Goal: Task Accomplishment & Management: Manage account settings

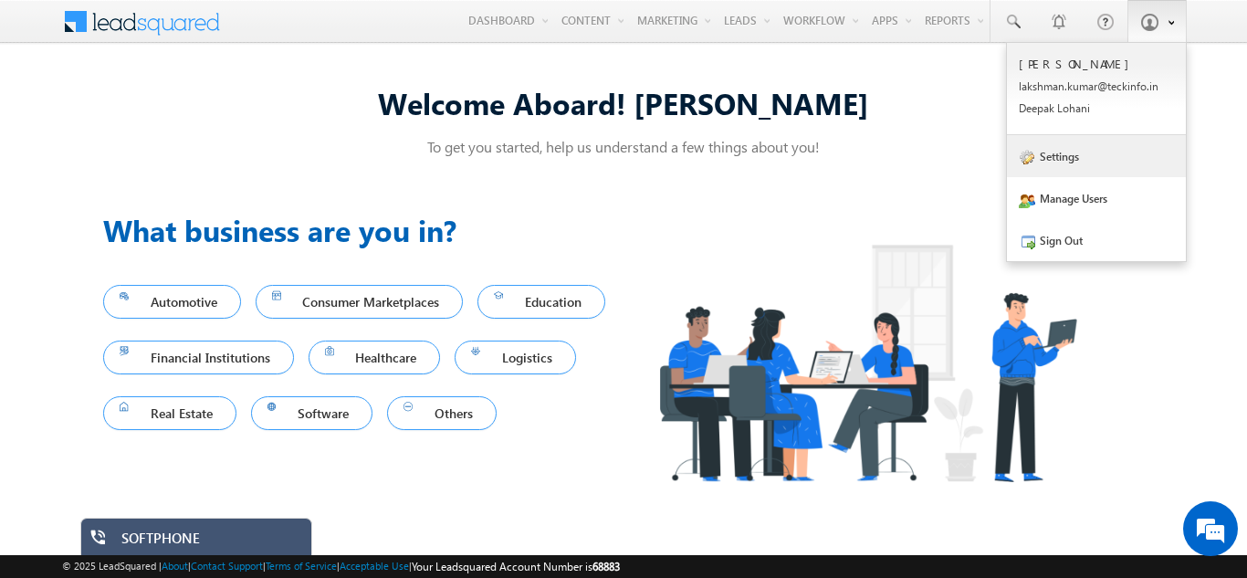
click at [1062, 160] on link "Settings" at bounding box center [1096, 156] width 179 height 42
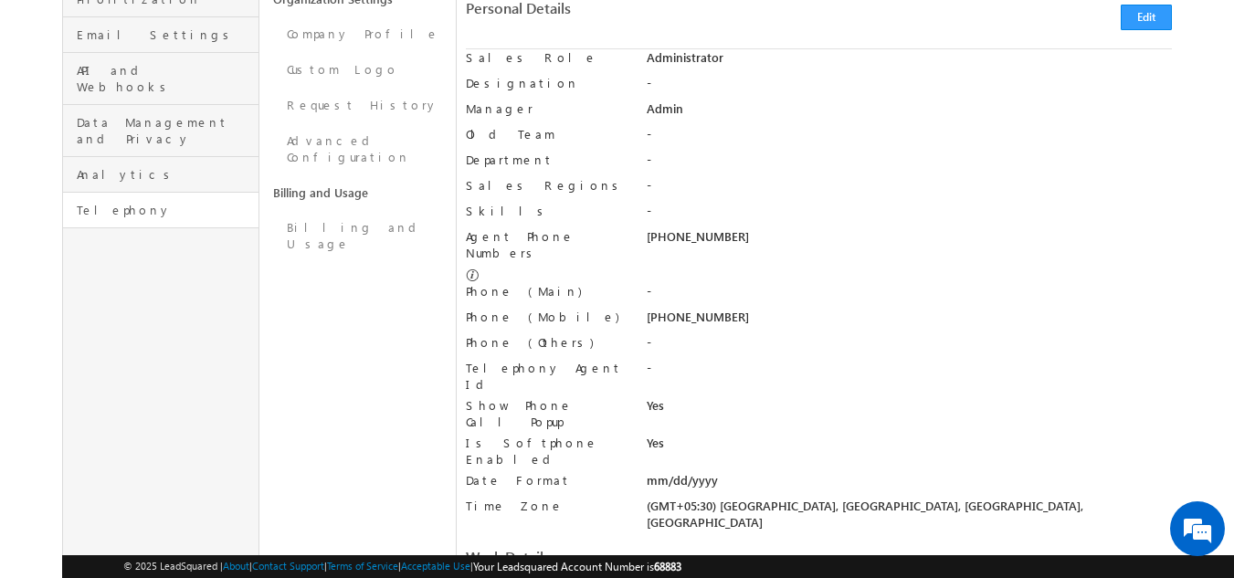
scroll to position [365, 0]
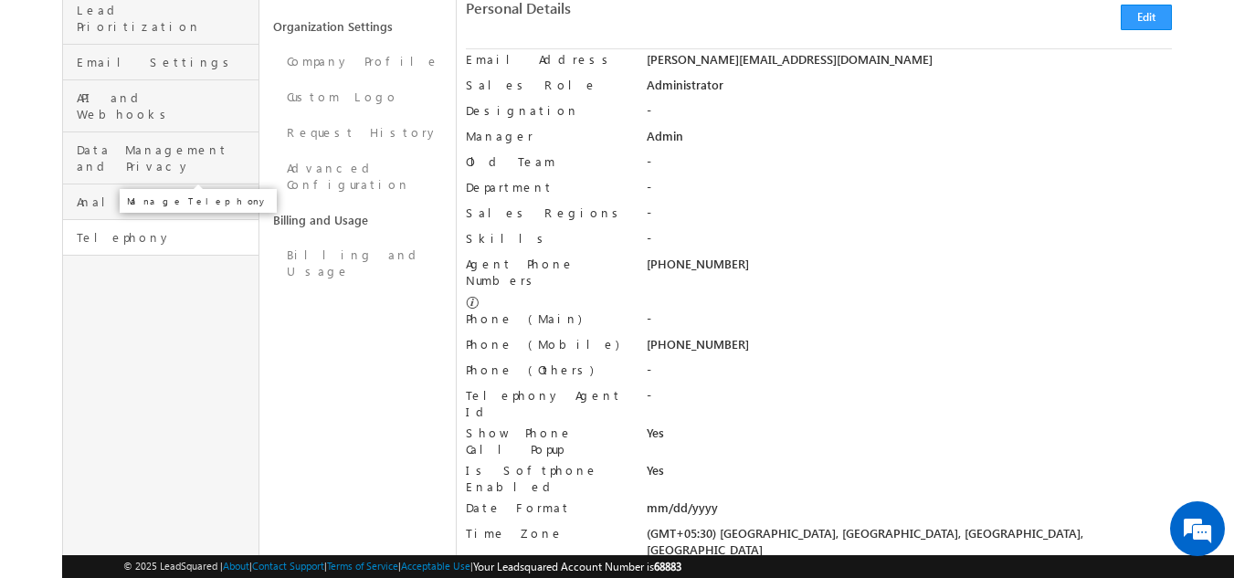
click at [109, 229] on span "Telephony" at bounding box center [165, 237] width 177 height 16
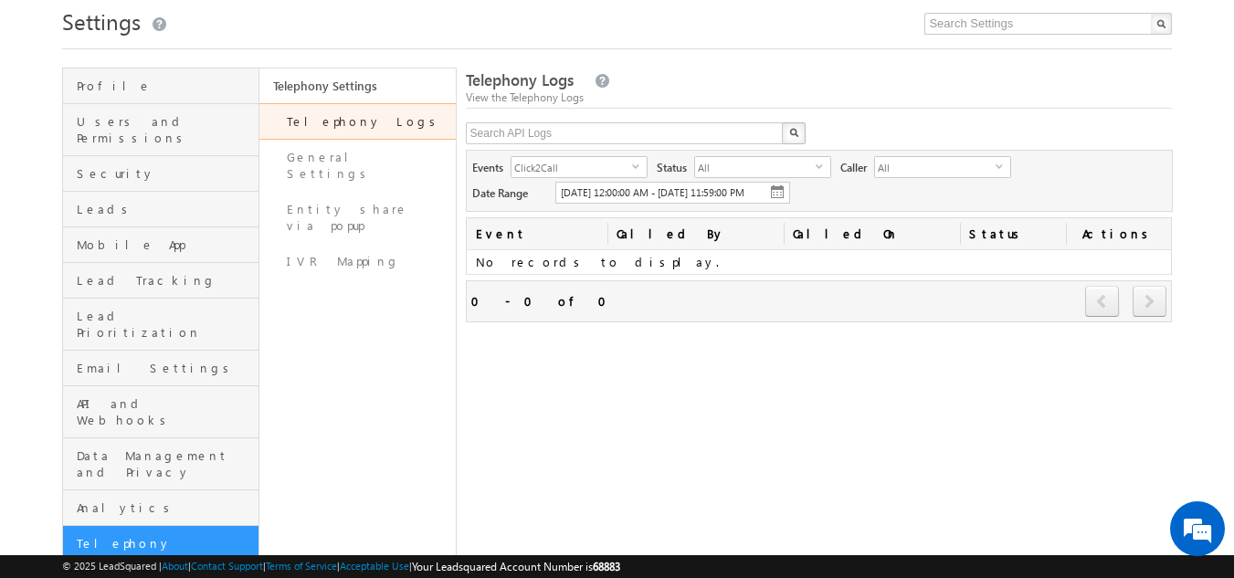
scroll to position [91, 0]
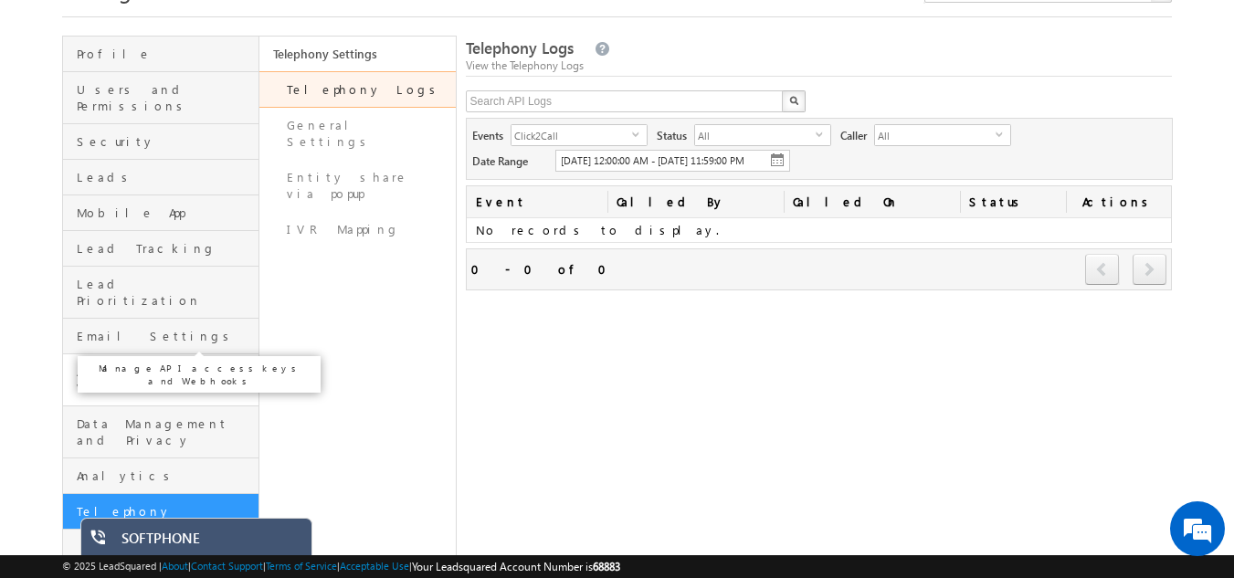
click at [136, 363] on span "API and Webhooks" at bounding box center [165, 379] width 177 height 33
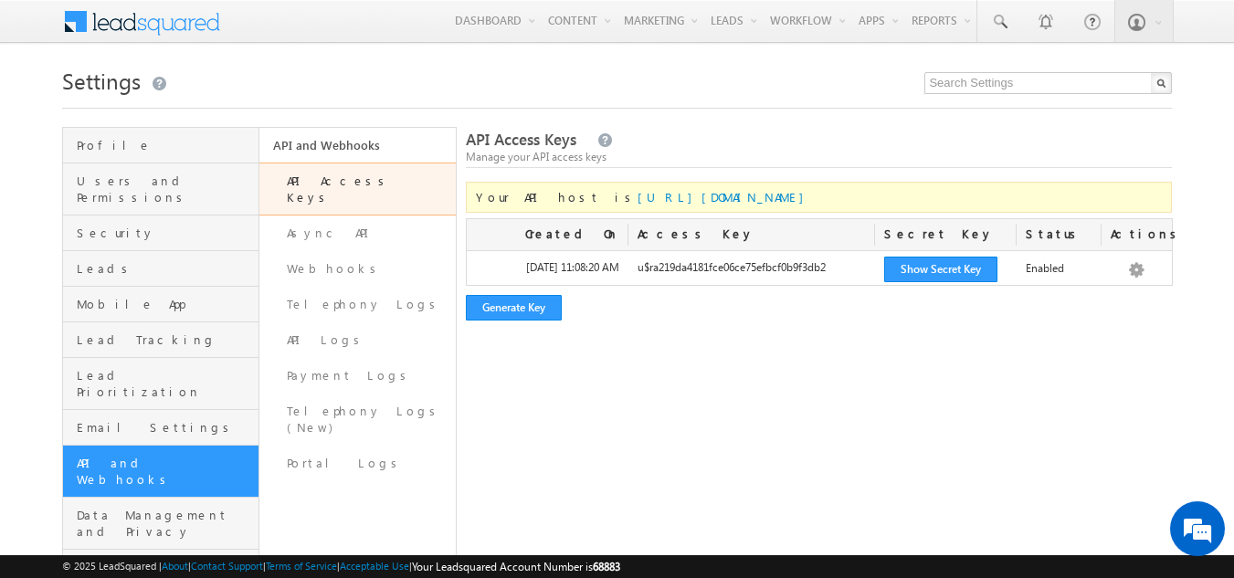
drag, startPoint x: 760, startPoint y: 196, endPoint x: 557, endPoint y: 203, distance: 202.8
click at [557, 203] on div "Your API host is https://api-in21.leadsquared.com/v2/" at bounding box center [819, 197] width 707 height 31
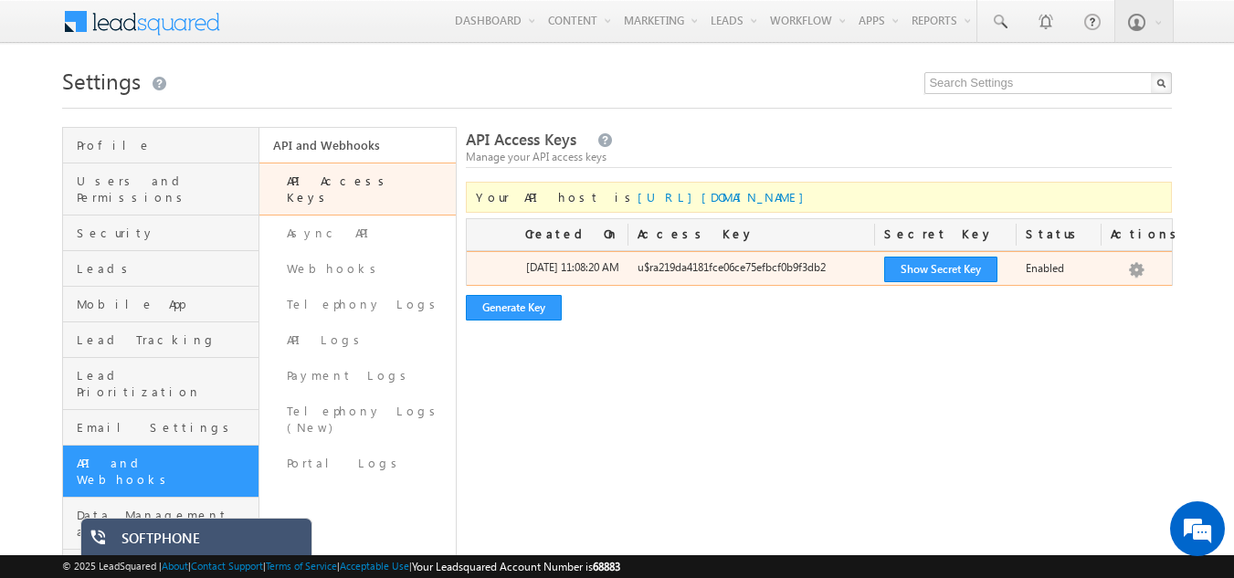
drag, startPoint x: 637, startPoint y: 268, endPoint x: 824, endPoint y: 269, distance: 186.3
click at [824, 269] on div "u$ra219da4181fce06ce75efbcf0b9f3db2" at bounding box center [751, 272] width 247 height 26
click at [916, 266] on button "Show Secret Key" at bounding box center [940, 270] width 113 height 26
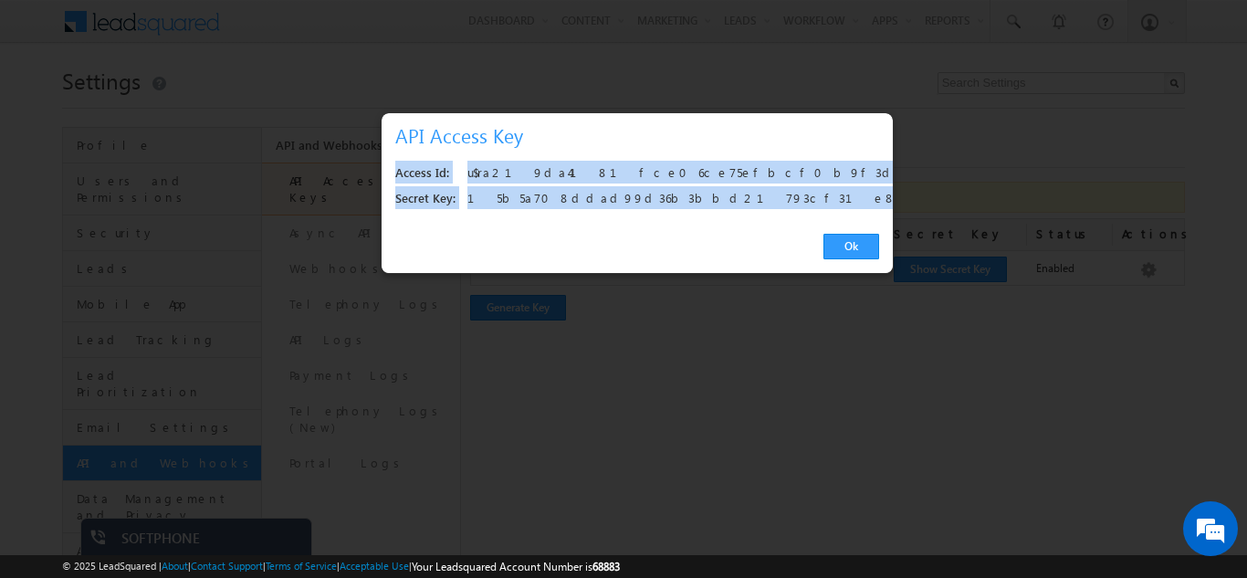
drag, startPoint x: 730, startPoint y: 194, endPoint x: 382, endPoint y: 177, distance: 349.2
click at [382, 177] on div "Access Id: u$ra219da4181fce06ce75efbcf0b9f3db2 Secret Key: 15b5a708ddad99d36b3b…" at bounding box center [637, 186] width 511 height 69
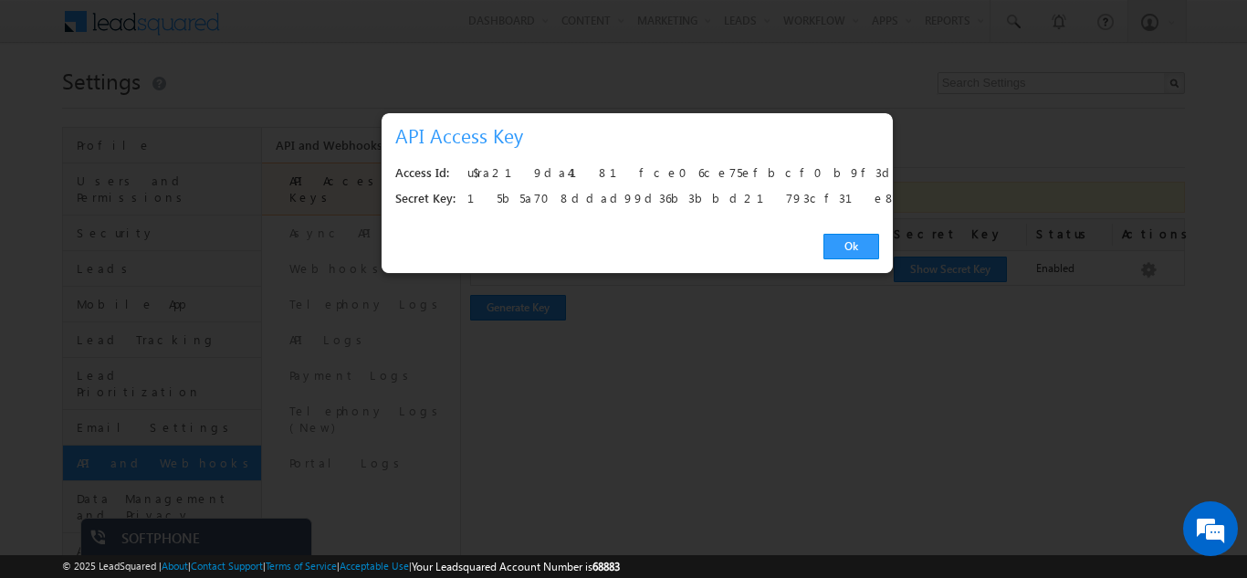
click at [657, 372] on div at bounding box center [623, 289] width 1247 height 578
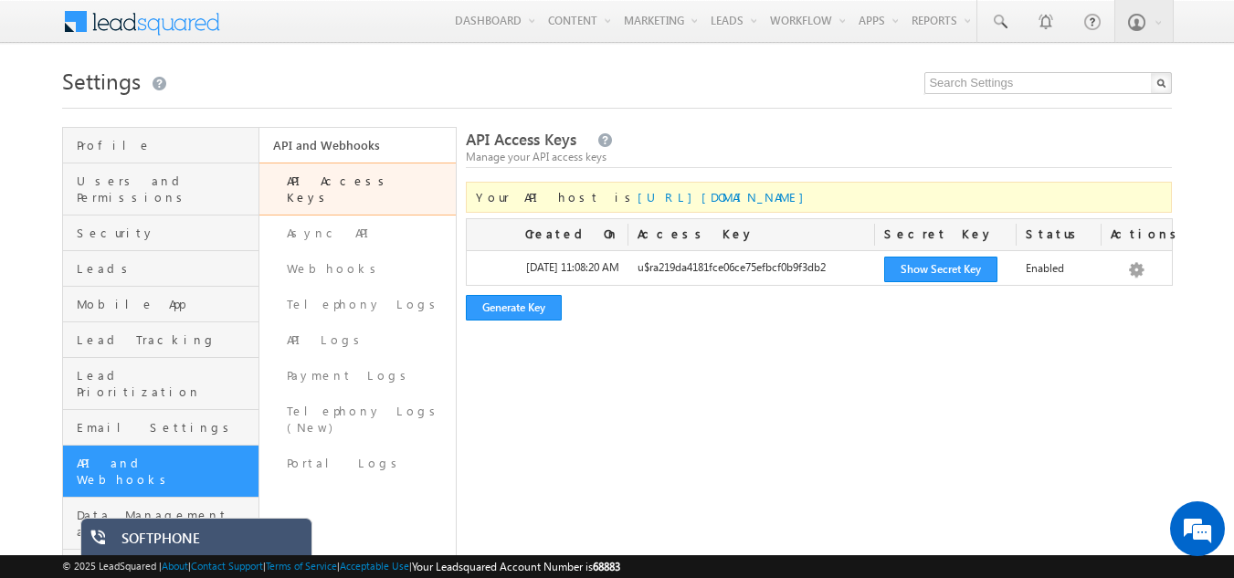
click at [582, 413] on div "API Access Keys Manage your API access keys Your API host is https://api-in21.l…" at bounding box center [819, 402] width 707 height 550
drag, startPoint x: 635, startPoint y: 234, endPoint x: 693, endPoint y: 236, distance: 58.5
click at [693, 236] on div "Access Key" at bounding box center [751, 234] width 247 height 31
copy div "Access Key"
drag, startPoint x: 887, startPoint y: 233, endPoint x: 943, endPoint y: 236, distance: 56.7
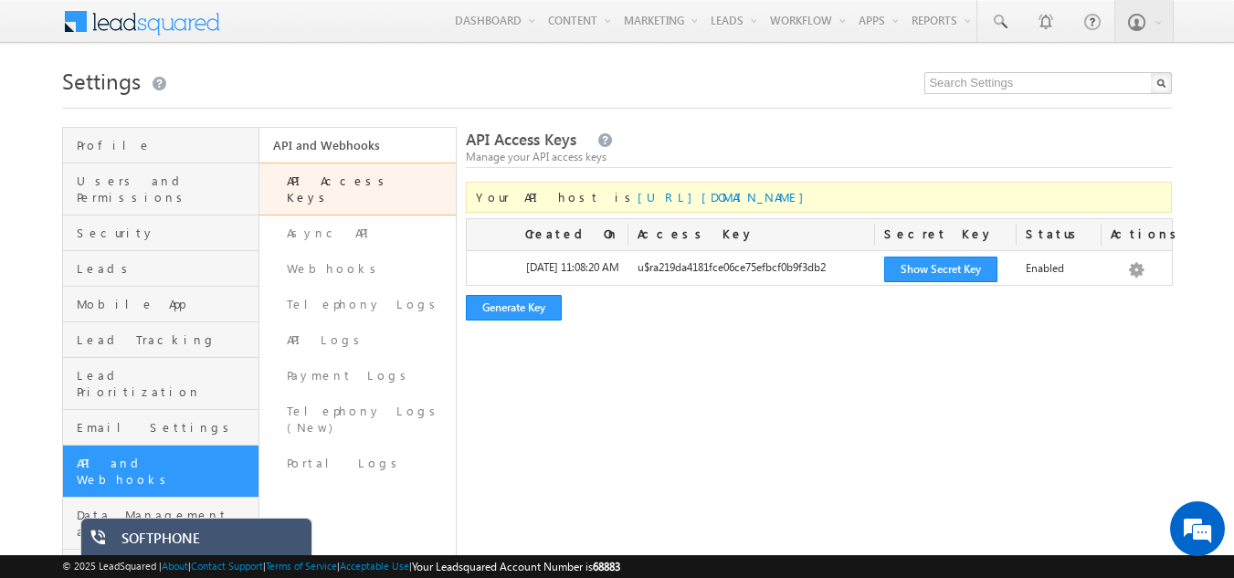
click at [943, 236] on div "Secret Key" at bounding box center [945, 234] width 141 height 31
copy div "Secret Key"
